Goal: Information Seeking & Learning: Learn about a topic

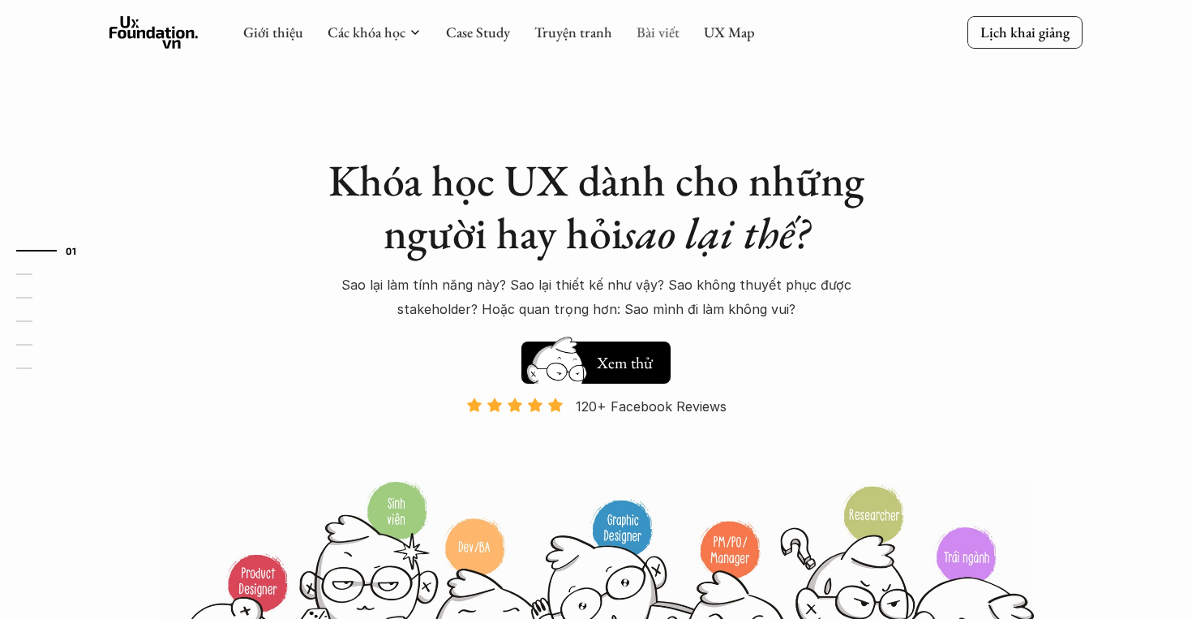
click at [660, 33] on link "Bài viết" at bounding box center [658, 32] width 43 height 19
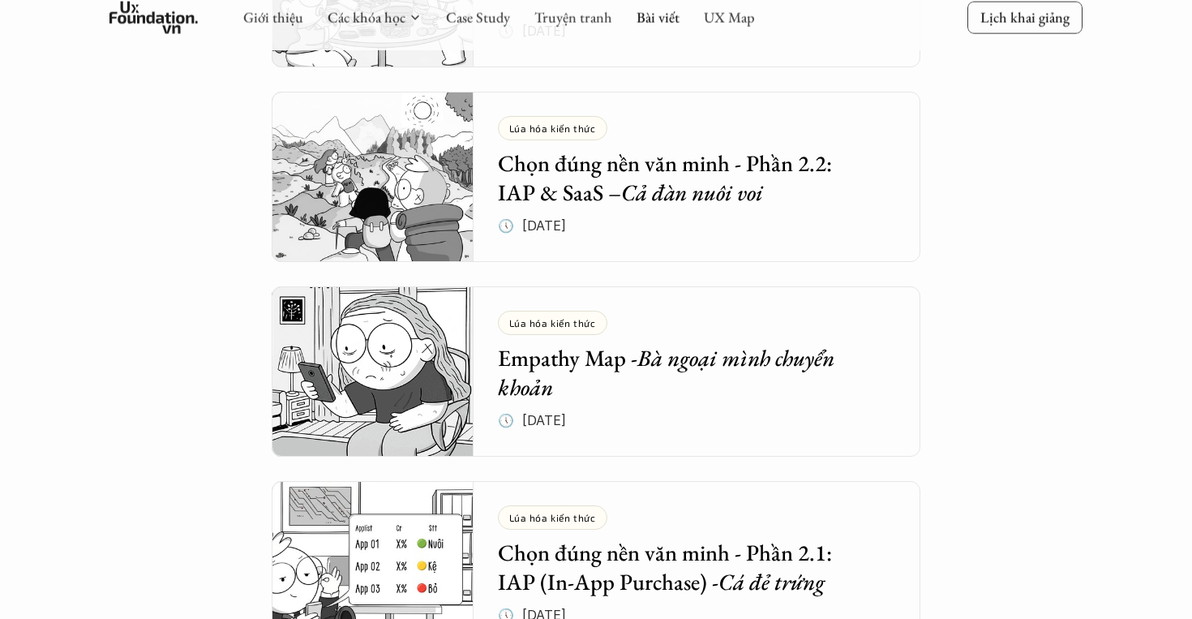
scroll to position [1052, 0]
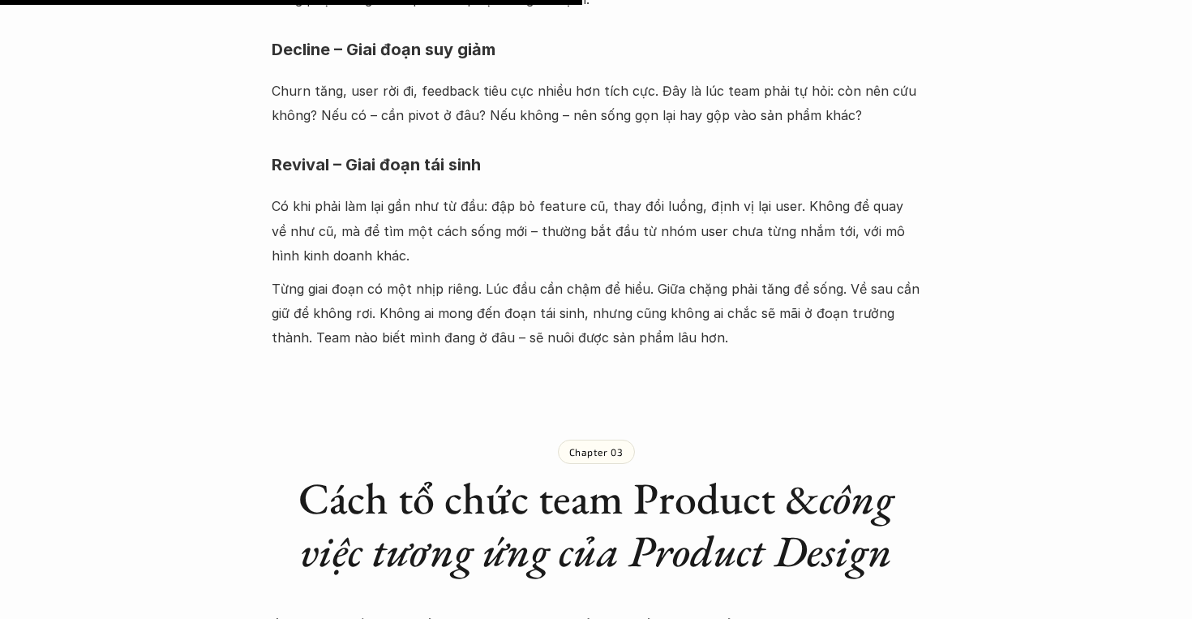
scroll to position [2487, 0]
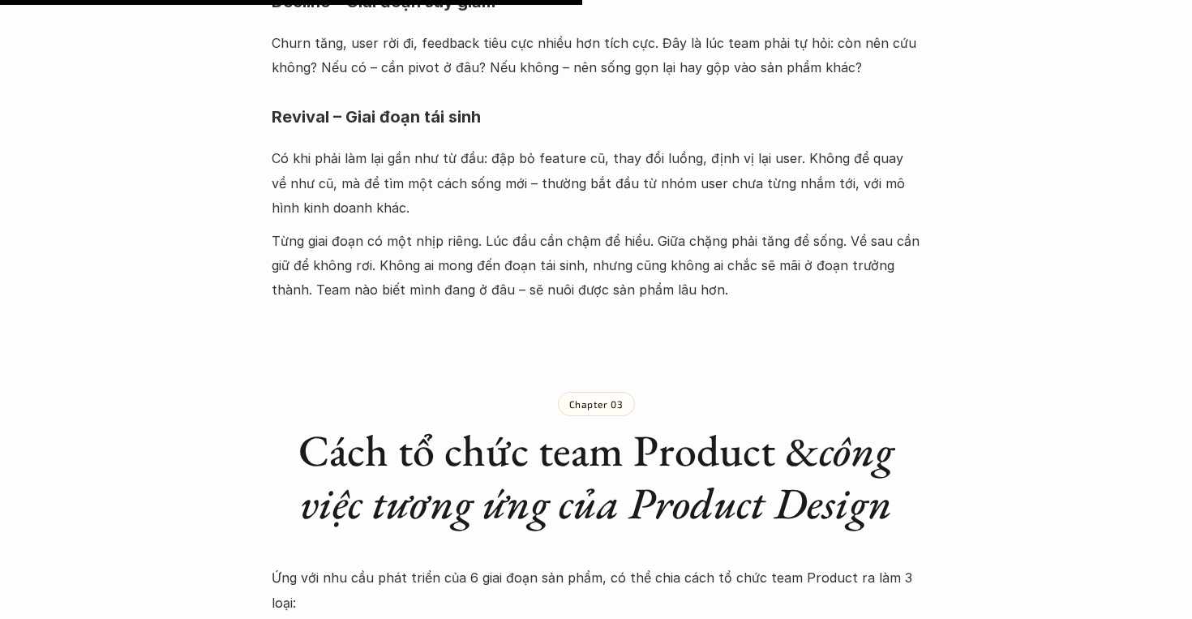
click at [181, 555] on div "Lúa hóa kiến thức Chọn đúng nền văn minh - Phần 2.2: IAP & SaaS – Cả đàn nuôi v…" at bounding box center [596, 470] width 1192 height 5753
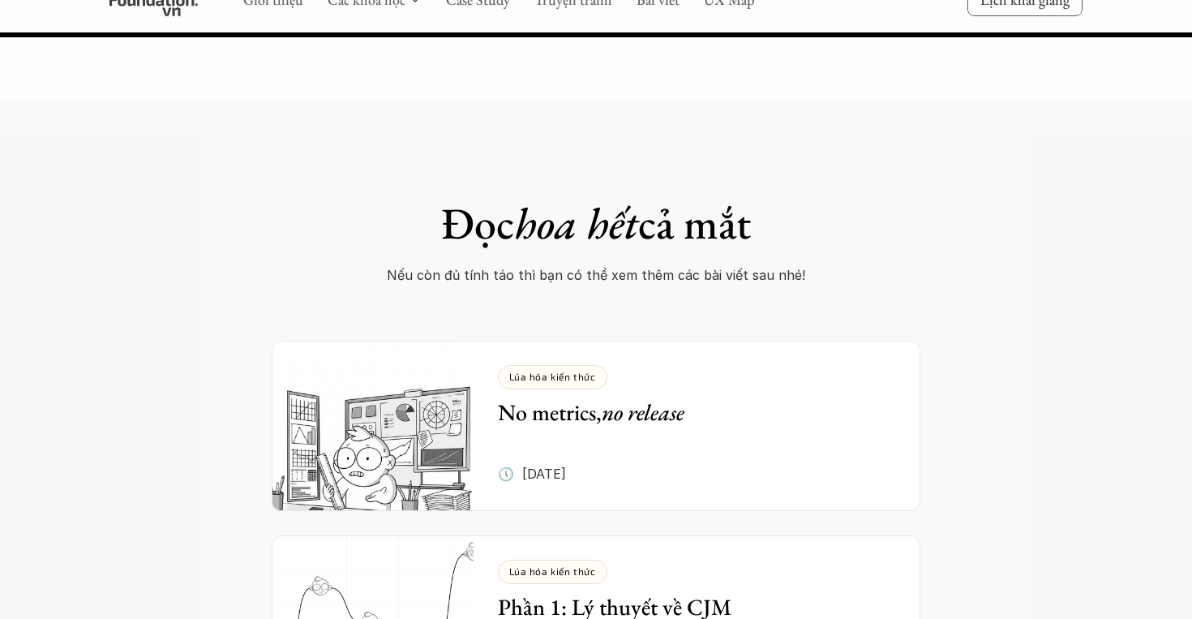
scroll to position [5742, 0]
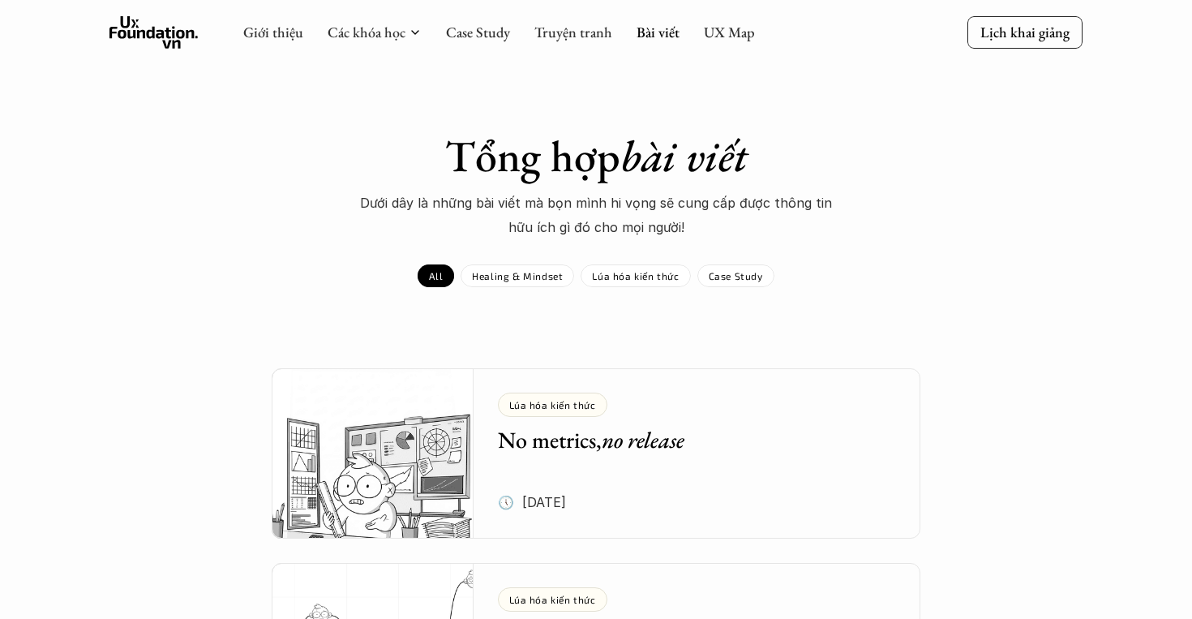
scroll to position [1052, 0]
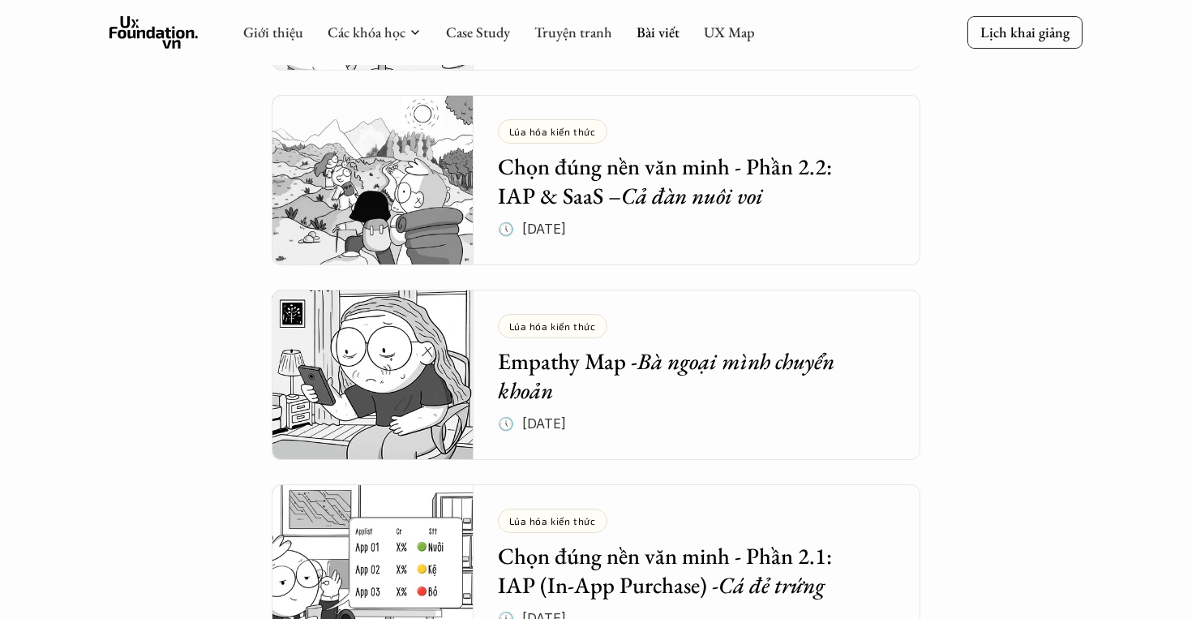
click at [162, 449] on div "Tổng hợp bài viết Dưới dây là những bài viết mà bọn mình hi vọng sẽ cung cấp đư…" at bounding box center [596, 121] width 1192 height 2347
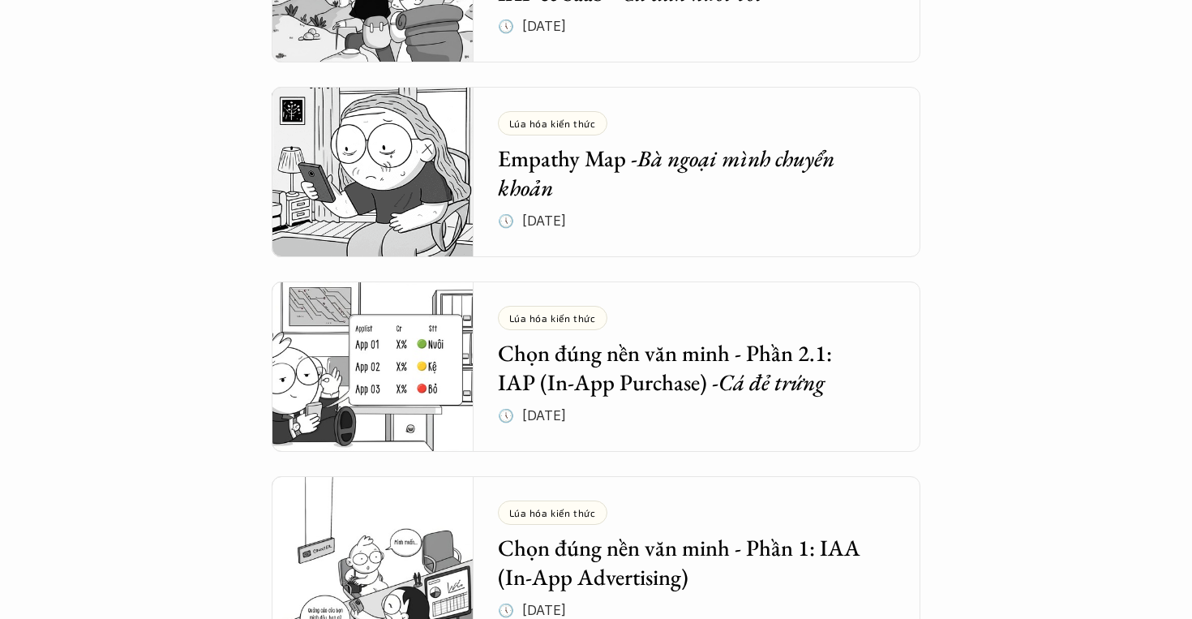
scroll to position [1259, 0]
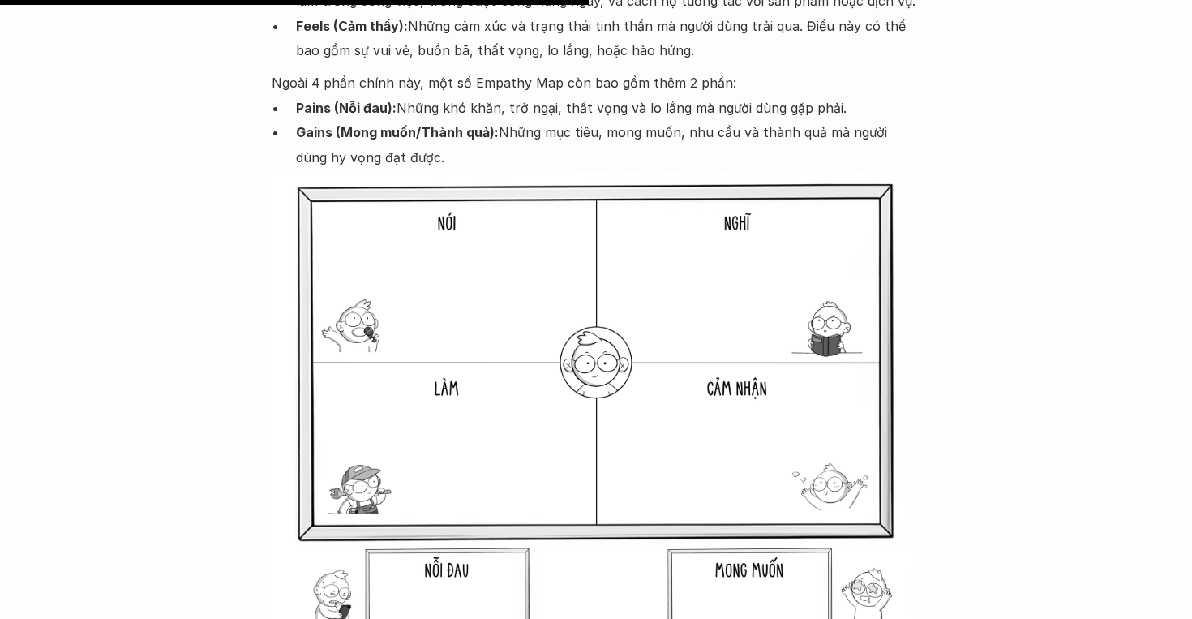
scroll to position [2911, 0]
